Goal: Find specific page/section: Find specific page/section

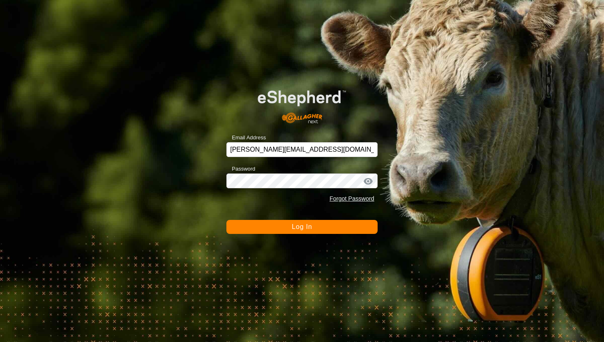
click at [308, 225] on span "Log In" at bounding box center [302, 226] width 20 height 7
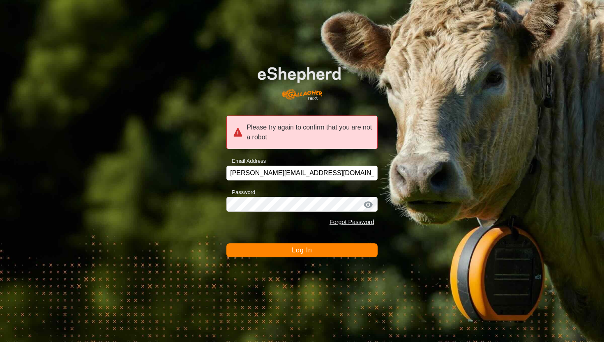
click at [316, 249] on button "Log In" at bounding box center [301, 250] width 151 height 14
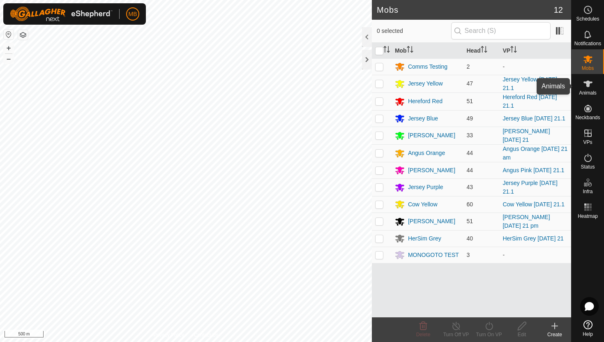
click at [586, 87] on icon at bounding box center [588, 84] width 10 height 10
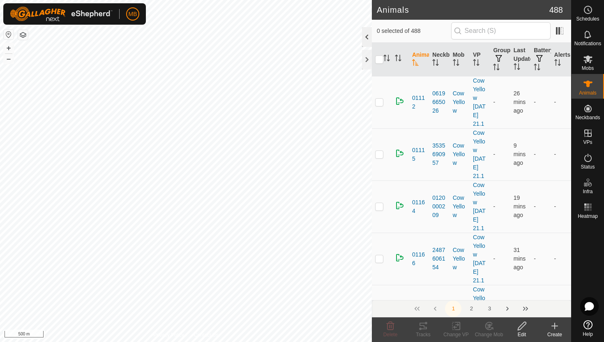
click at [363, 39] on div at bounding box center [367, 37] width 10 height 20
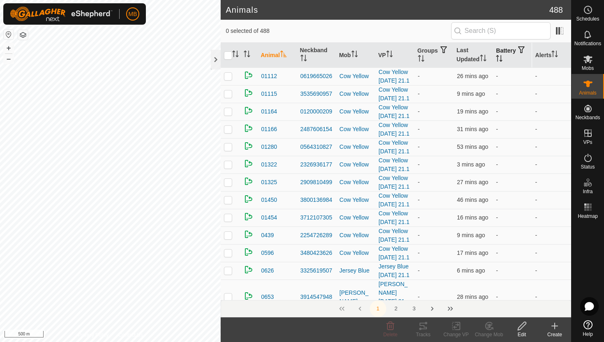
click at [502, 56] on icon "Activate to sort" at bounding box center [499, 58] width 7 height 7
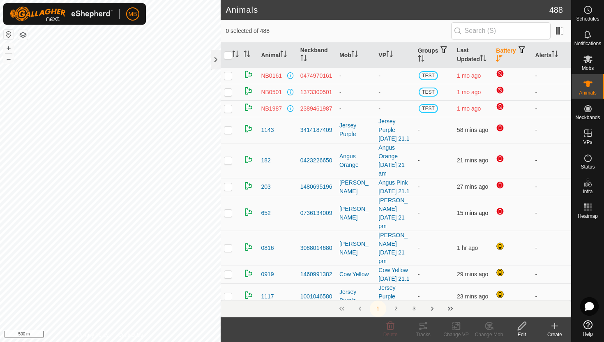
click at [230, 216] on p-checkbox at bounding box center [228, 212] width 8 height 7
checkbox input "false"
click at [556, 51] on icon "Activate to sort" at bounding box center [554, 54] width 7 height 7
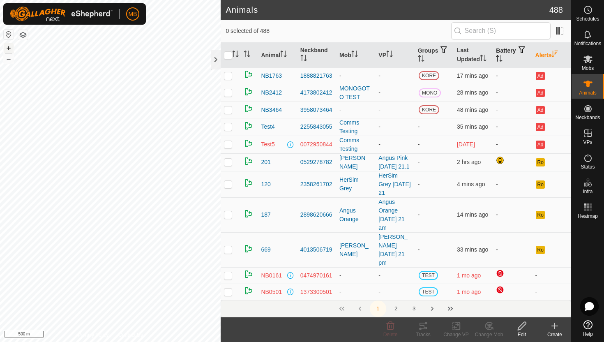
click at [10, 48] on button "+" at bounding box center [9, 48] width 10 height 10
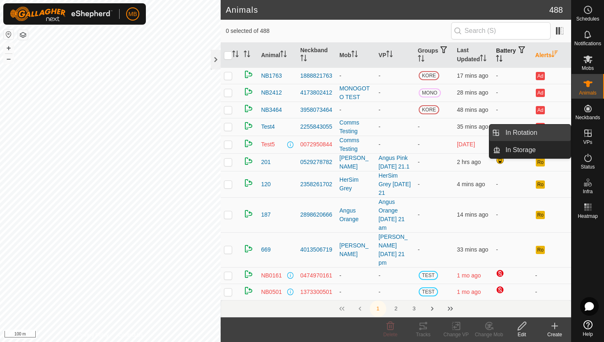
click at [535, 132] on link "In Rotation" at bounding box center [535, 132] width 70 height 16
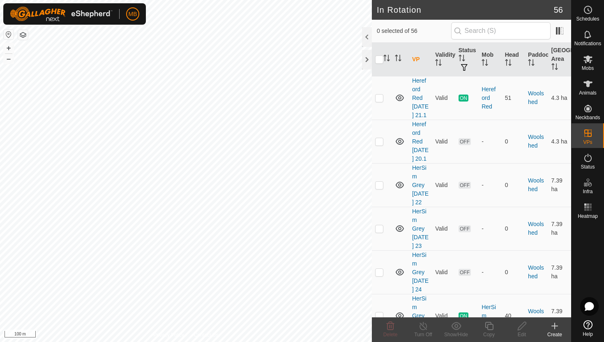
scroll to position [2457, 0]
